Goal: Information Seeking & Learning: Check status

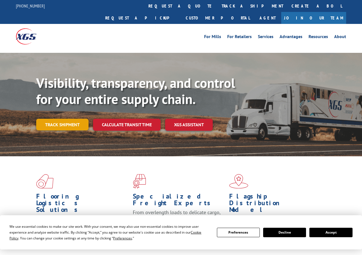
click at [65, 119] on link "Track shipment" at bounding box center [62, 125] width 52 height 12
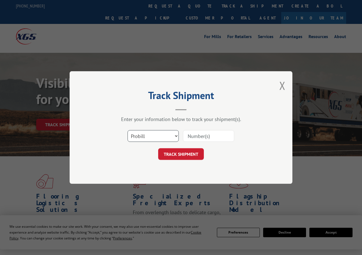
click at [152, 136] on select "Select category... Probill BOL PO" at bounding box center [152, 136] width 51 height 12
select select "po"
click at [127, 130] on select "Select category... Probill BOL PO" at bounding box center [152, 136] width 51 height 12
click at [193, 137] on input at bounding box center [208, 136] width 51 height 12
paste input "08523927"
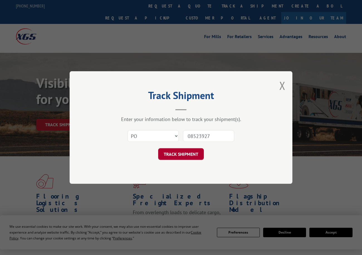
type input "08523927"
click at [173, 154] on button "TRACK SHIPMENT" at bounding box center [181, 154] width 46 height 12
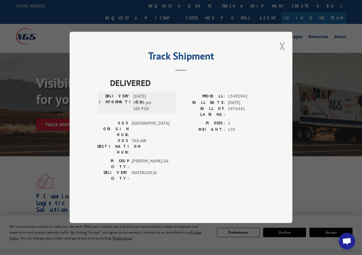
drag, startPoint x: 283, startPoint y: 61, endPoint x: 247, endPoint y: 36, distance: 44.0
click at [283, 53] on button "Close modal" at bounding box center [282, 46] width 6 height 15
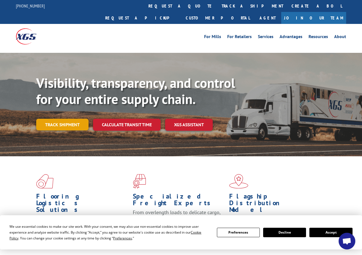
click at [73, 119] on link "Track shipment" at bounding box center [62, 125] width 52 height 12
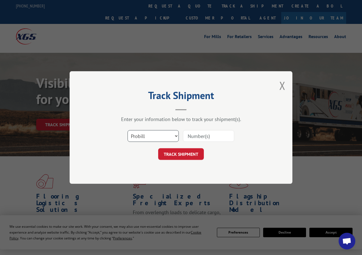
click at [145, 137] on select "Select category... Probill BOL PO" at bounding box center [152, 136] width 51 height 12
select select "po"
click at [127, 130] on select "Select category... Probill BOL PO" at bounding box center [152, 136] width 51 height 12
click at [192, 136] on input at bounding box center [208, 136] width 51 height 12
paste input "28509185"
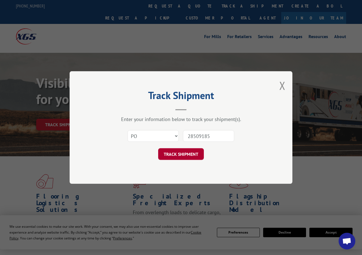
type input "28509185"
click at [187, 152] on button "TRACK SHIPMENT" at bounding box center [181, 154] width 46 height 12
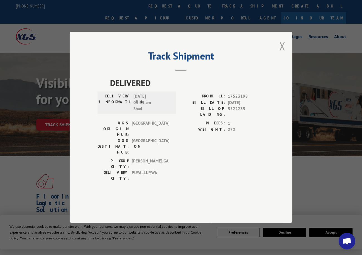
click at [279, 53] on button "Close modal" at bounding box center [282, 46] width 6 height 15
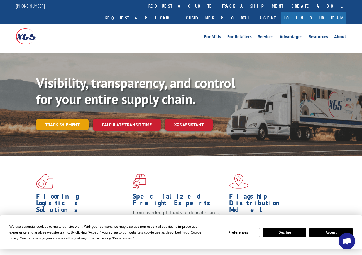
click at [65, 119] on link "Track shipment" at bounding box center [62, 125] width 52 height 12
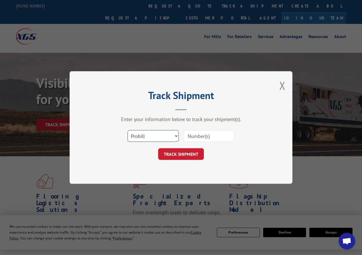
click at [144, 135] on select "Select category... Probill BOL PO" at bounding box center [152, 136] width 51 height 12
select select "po"
click at [127, 130] on select "Select category... Probill BOL PO" at bounding box center [152, 136] width 51 height 12
click at [186, 135] on input at bounding box center [208, 136] width 51 height 12
paste input "28509260"
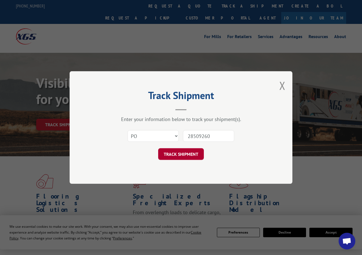
type input "28509260"
click at [189, 155] on button "TRACK SHIPMENT" at bounding box center [181, 154] width 46 height 12
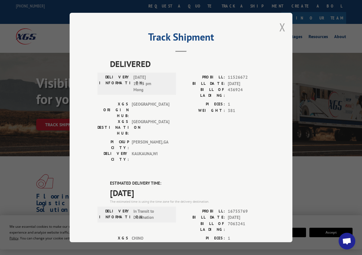
click at [281, 26] on button "Close modal" at bounding box center [282, 27] width 6 height 15
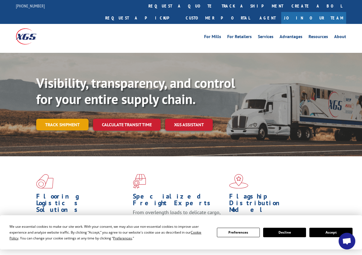
click at [78, 119] on link "Track shipment" at bounding box center [62, 125] width 52 height 12
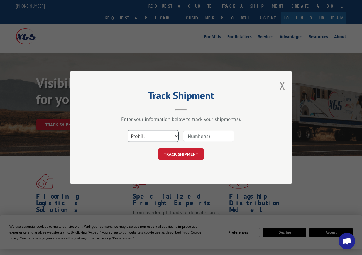
click at [138, 141] on select "Select category... Probill BOL PO" at bounding box center [152, 136] width 51 height 12
select select "po"
click at [127, 130] on select "Select category... Probill BOL PO" at bounding box center [152, 136] width 51 height 12
paste input "09534778"
type input "09534778"
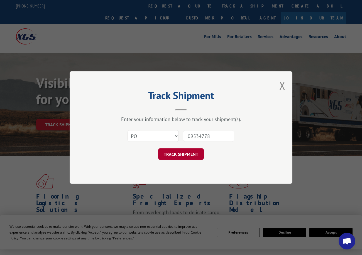
click at [195, 153] on button "TRACK SHIPMENT" at bounding box center [181, 154] width 46 height 12
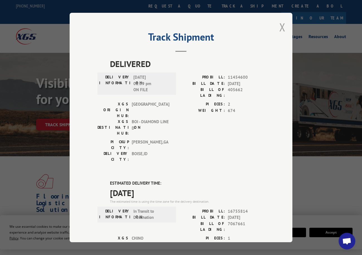
click at [281, 28] on button "Close modal" at bounding box center [282, 27] width 6 height 15
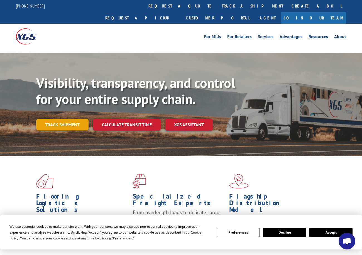
click at [65, 119] on link "Track shipment" at bounding box center [62, 125] width 52 height 12
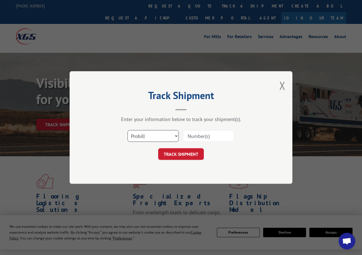
drag, startPoint x: 135, startPoint y: 134, endPoint x: 138, endPoint y: 138, distance: 5.6
click at [136, 134] on select "Select category... Probill BOL PO" at bounding box center [152, 136] width 51 height 12
select select "po"
click at [127, 130] on select "Select category... Probill BOL PO" at bounding box center [152, 136] width 51 height 12
click at [189, 137] on input at bounding box center [208, 136] width 51 height 12
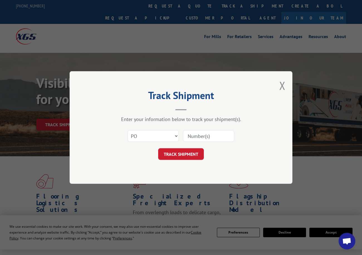
paste input "09534414"
type input "09534414"
click button "TRACK SHIPMENT" at bounding box center [181, 154] width 46 height 12
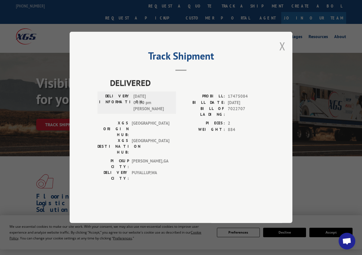
click at [283, 53] on button "Close modal" at bounding box center [282, 46] width 6 height 15
